Goal: Task Accomplishment & Management: Complete application form

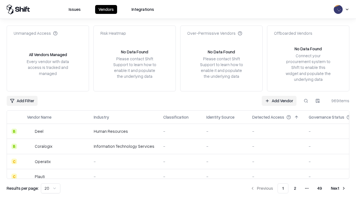
click at [279, 101] on link "Add Vendor" at bounding box center [279, 101] width 35 height 10
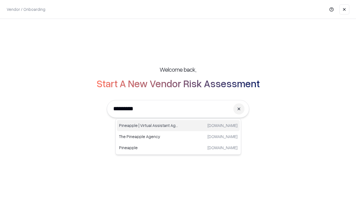
click at [178, 126] on div "Pineapple | Virtual Assistant Agency [DOMAIN_NAME]" at bounding box center [178, 125] width 123 height 11
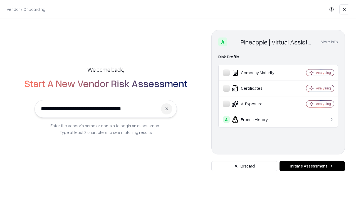
type input "**********"
click at [312, 166] on button "Initiate Assessment" at bounding box center [312, 166] width 65 height 10
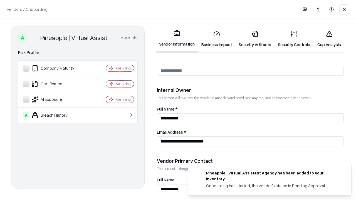
scroll to position [288, 0]
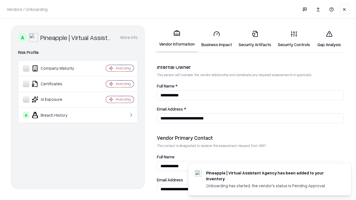
click at [217, 39] on link "Business Impact" at bounding box center [216, 39] width 37 height 26
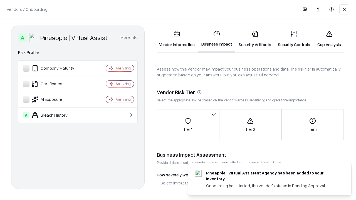
click at [255, 39] on link "Security Artifacts" at bounding box center [254, 39] width 39 height 26
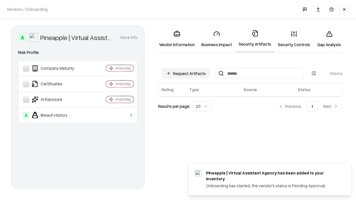
click at [186, 73] on button "Request Artifacts" at bounding box center [186, 73] width 48 height 10
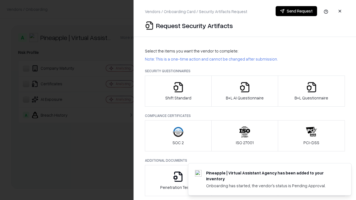
click at [178, 91] on icon "button" at bounding box center [178, 87] width 11 height 11
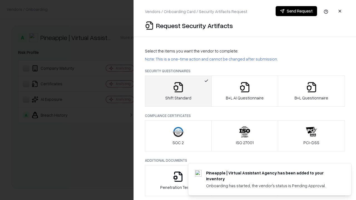
click at [296, 11] on button "Send Request" at bounding box center [296, 11] width 41 height 10
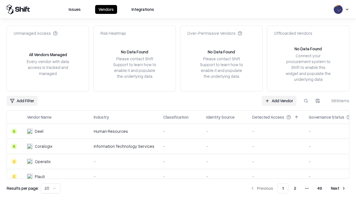
click at [306, 101] on button at bounding box center [306, 101] width 10 height 10
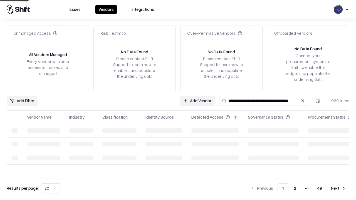
type input "**********"
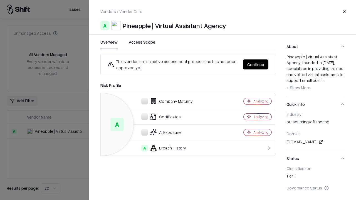
click at [256, 65] on button "Continue" at bounding box center [256, 65] width 26 height 10
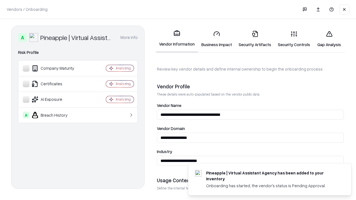
click at [255, 39] on link "Security Artifacts" at bounding box center [254, 39] width 39 height 26
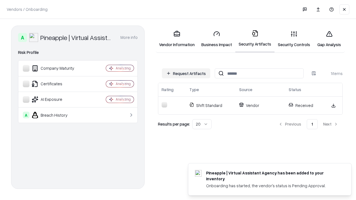
click at [329, 39] on link "Gap Analysis" at bounding box center [329, 39] width 31 height 26
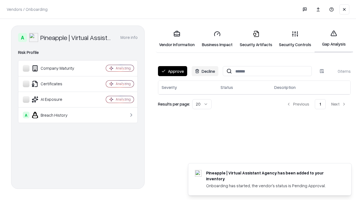
click at [173, 71] on button "Approve" at bounding box center [172, 71] width 29 height 10
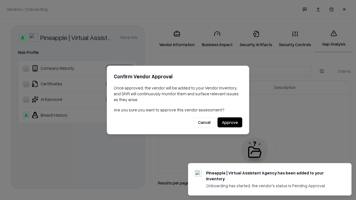
click at [230, 122] on button "Approve" at bounding box center [230, 123] width 25 height 10
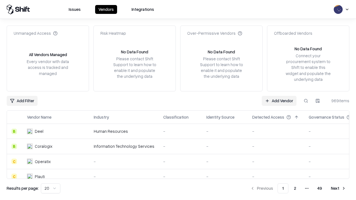
type input "**********"
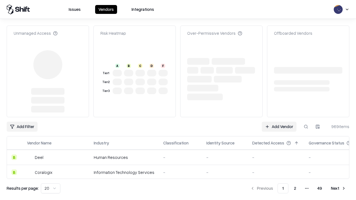
click at [279, 127] on link "Add Vendor" at bounding box center [279, 127] width 35 height 10
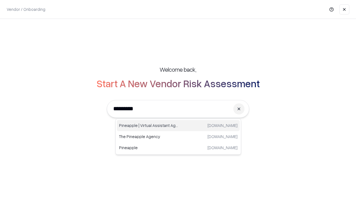
click at [178, 126] on div "Pineapple | Virtual Assistant Agency [DOMAIN_NAME]" at bounding box center [178, 125] width 123 height 11
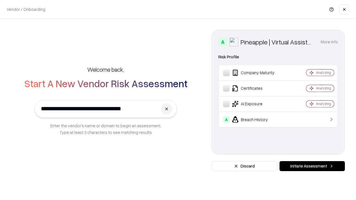
type input "**********"
click at [312, 166] on button "Initiate Assessment" at bounding box center [312, 166] width 65 height 10
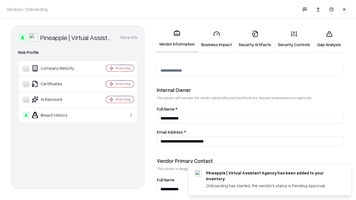
scroll to position [288, 0]
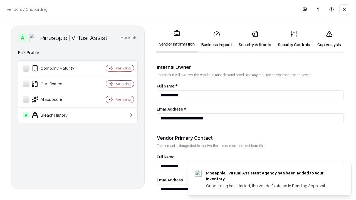
click at [329, 39] on link "Gap Analysis" at bounding box center [329, 39] width 31 height 26
